Goal: Information Seeking & Learning: Check status

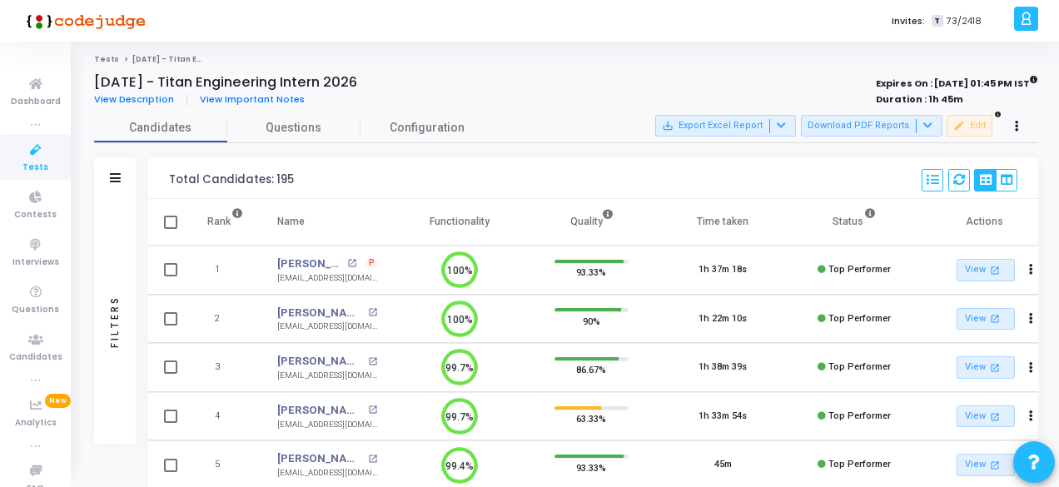
click at [22, 149] on icon at bounding box center [35, 150] width 35 height 21
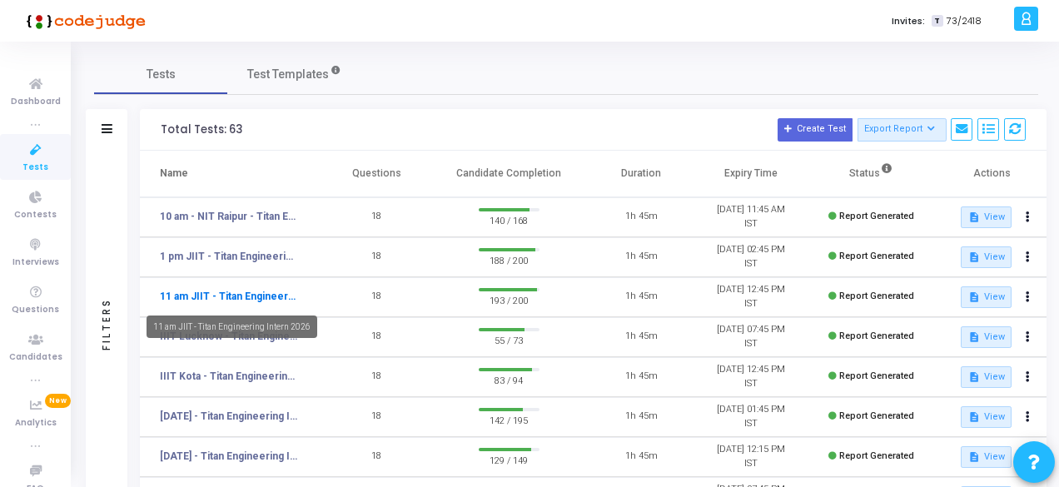
click at [230, 295] on link "11 am JIIT - Titan Engineering Intern 2026" at bounding box center [229, 296] width 138 height 15
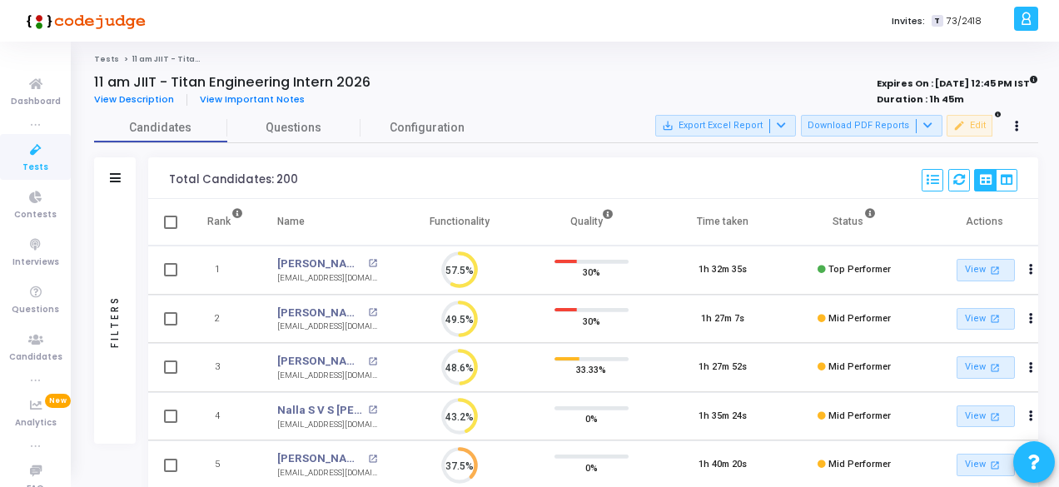
click at [120, 179] on div "Filters" at bounding box center [115, 178] width 42 height 42
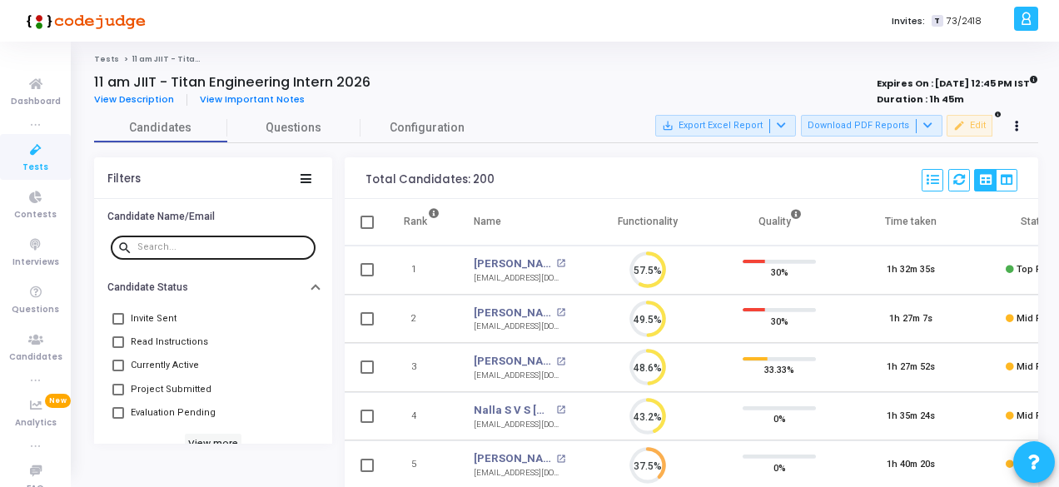
click at [177, 245] on input "text" at bounding box center [222, 247] width 171 height 10
paste input "[EMAIL_ADDRESS][DOMAIN_NAME]"
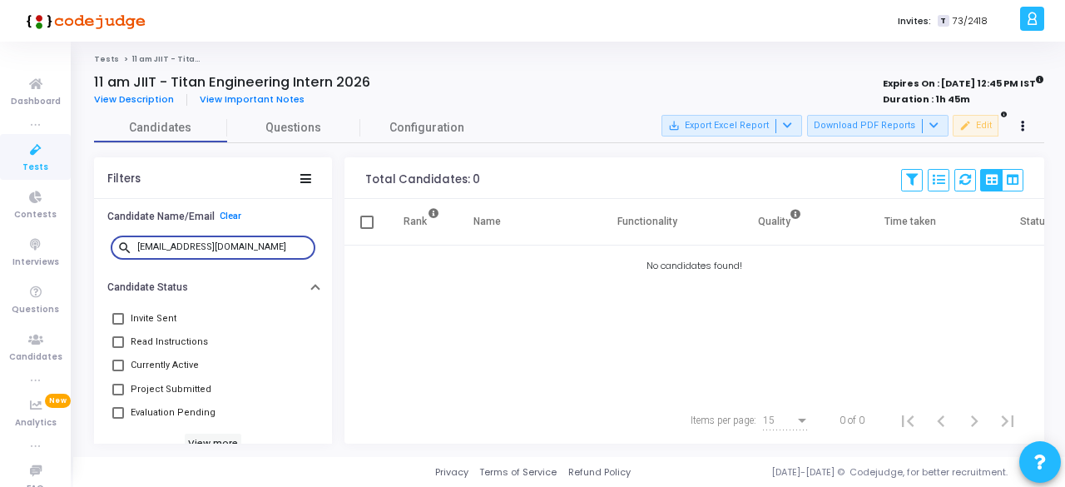
type input "[EMAIL_ADDRESS][DOMAIN_NAME]"
click at [32, 141] on icon at bounding box center [35, 150] width 35 height 21
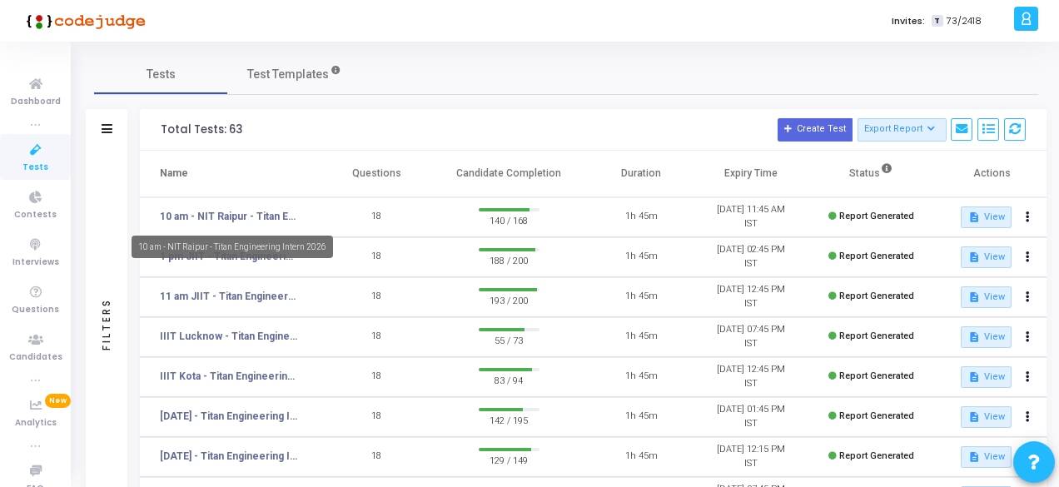
click at [262, 255] on div "10 am - NIT Raipur - Titan Engineering Intern 2026" at bounding box center [231, 247] width 201 height 22
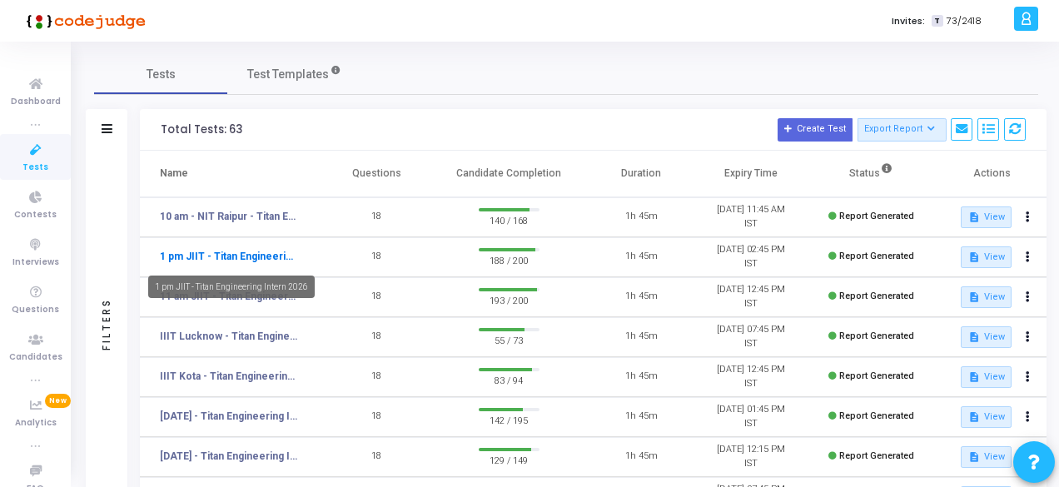
click at [200, 249] on link "1 pm JIIT - Titan Engineering Intern 2026" at bounding box center [229, 256] width 138 height 15
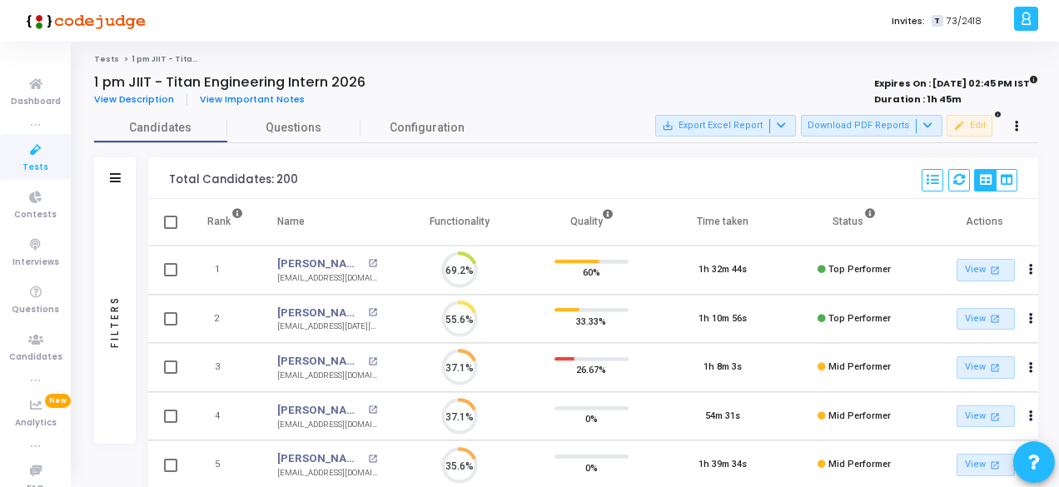
scroll to position [35, 42]
click at [112, 182] on mat-tooltip-component "Expand" at bounding box center [115, 204] width 65 height 46
click at [116, 175] on icon at bounding box center [115, 177] width 11 height 9
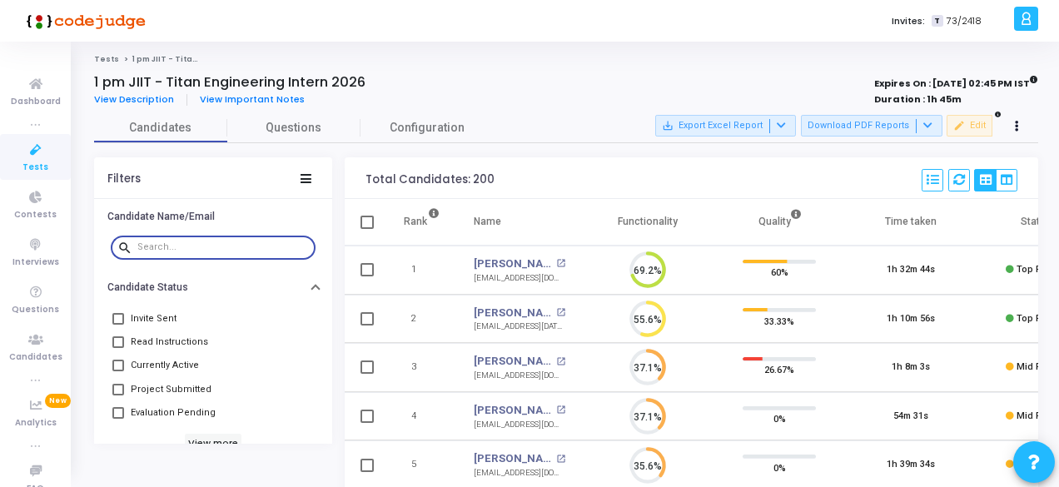
click at [186, 249] on input "text" at bounding box center [222, 247] width 171 height 10
paste input "[EMAIL_ADDRESS][DOMAIN_NAME]"
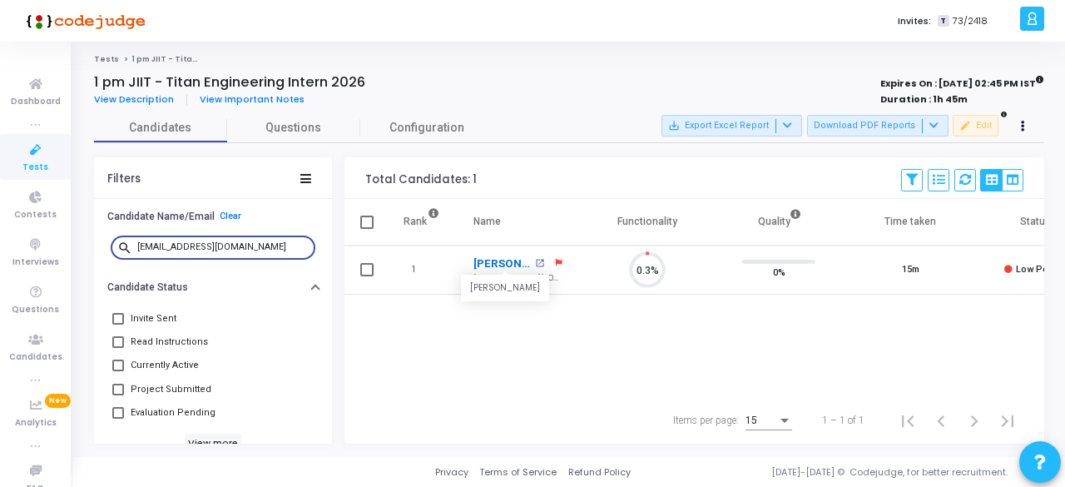
type input "[EMAIL_ADDRESS][DOMAIN_NAME]"
click at [494, 265] on link "[PERSON_NAME]" at bounding box center [502, 263] width 57 height 17
